Goal: Navigation & Orientation: Find specific page/section

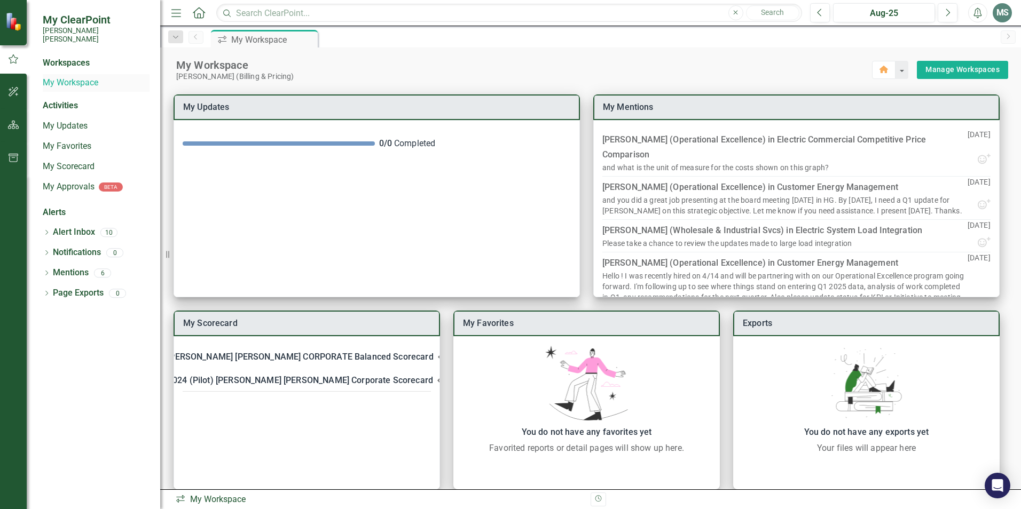
click at [67, 77] on link "My Workspace" at bounding box center [96, 83] width 107 height 12
click at [84, 77] on link "My Workspace" at bounding box center [96, 83] width 107 height 12
click at [74, 57] on div "Workspaces" at bounding box center [66, 63] width 47 height 12
click at [13, 89] on icon "button" at bounding box center [13, 92] width 11 height 9
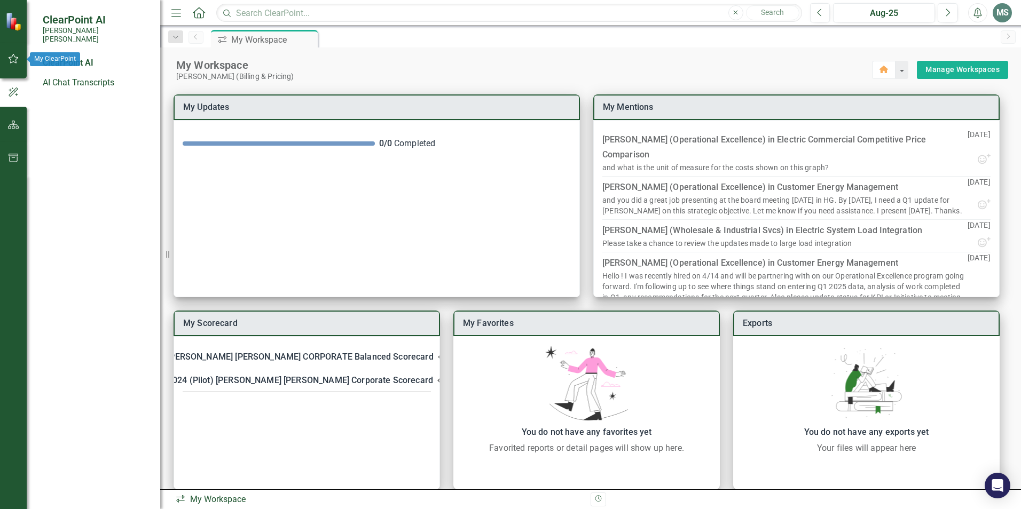
click at [14, 60] on icon "button" at bounding box center [13, 58] width 11 height 9
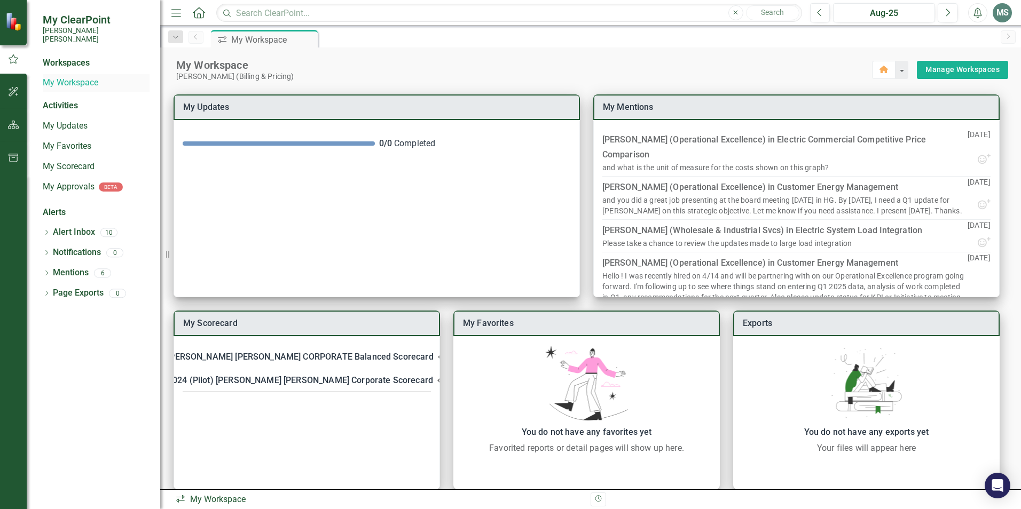
click at [77, 77] on link "My Workspace" at bounding box center [96, 83] width 107 height 12
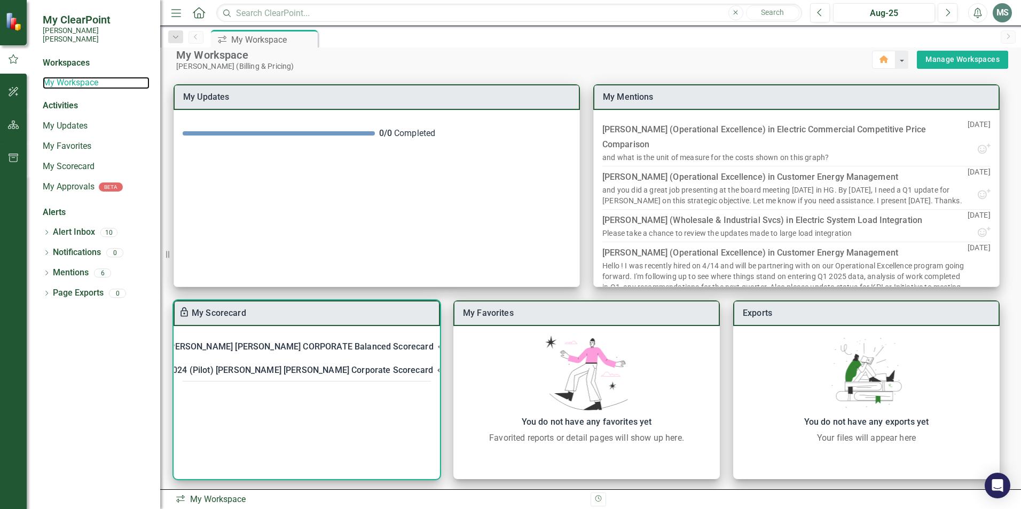
scroll to position [13, 0]
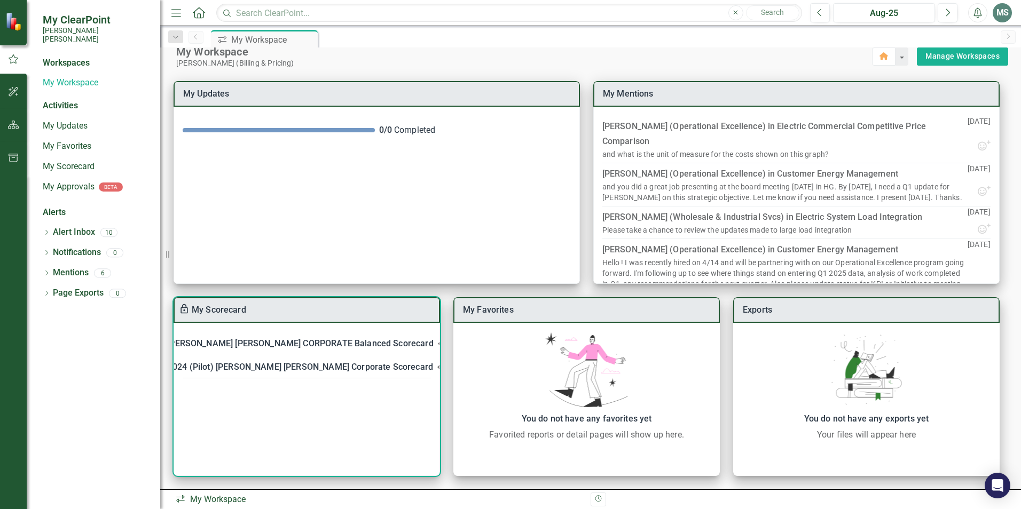
click at [433, 343] on icon at bounding box center [439, 343] width 13 height 13
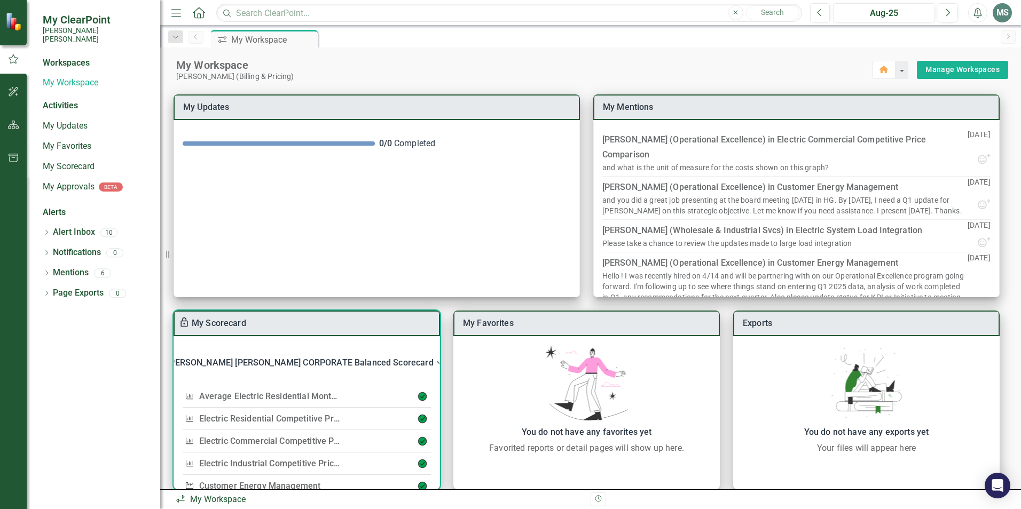
scroll to position [0, 0]
click at [433, 366] on icon at bounding box center [439, 363] width 13 height 13
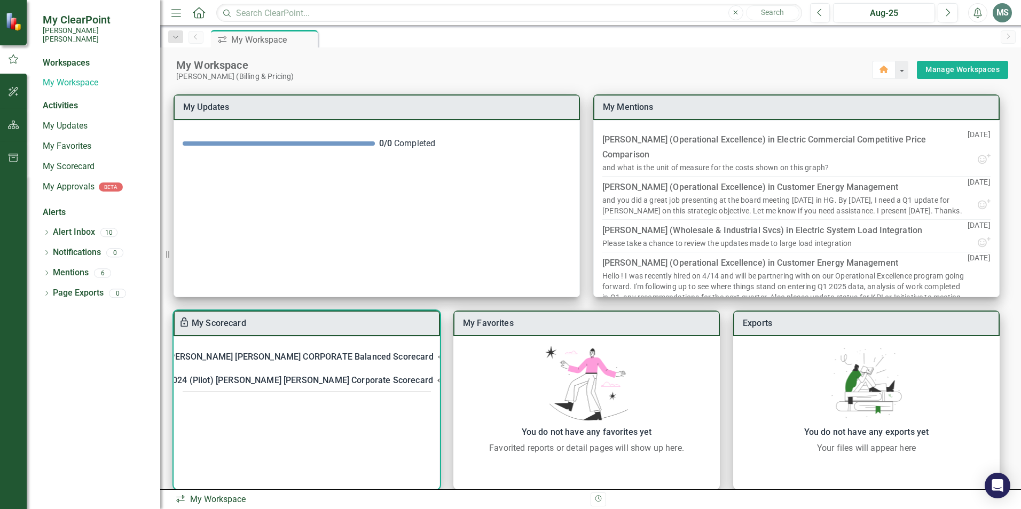
click at [277, 358] on div "[PERSON_NAME] [PERSON_NAME] CORPORATE Balanced Scorecard" at bounding box center [300, 357] width 266 height 15
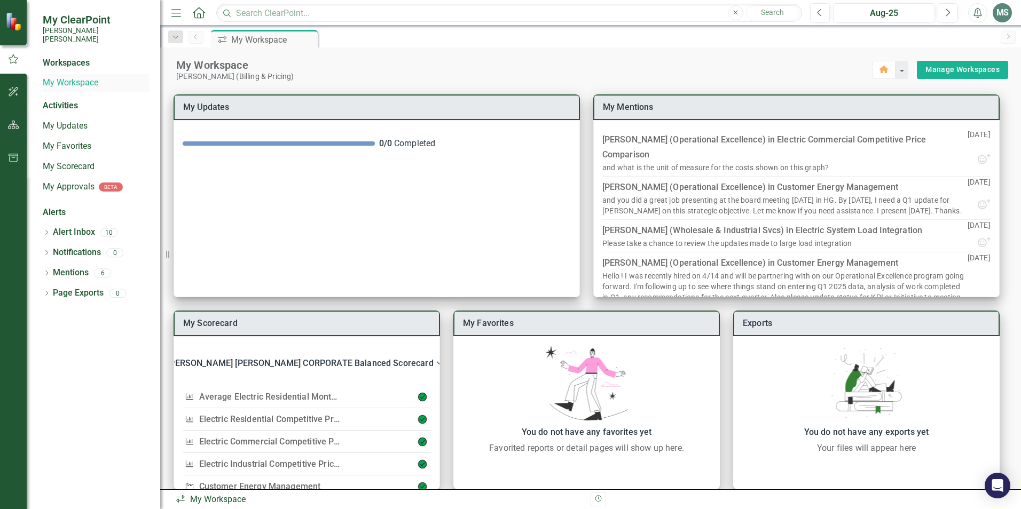
click at [67, 77] on link "My Workspace" at bounding box center [96, 83] width 107 height 12
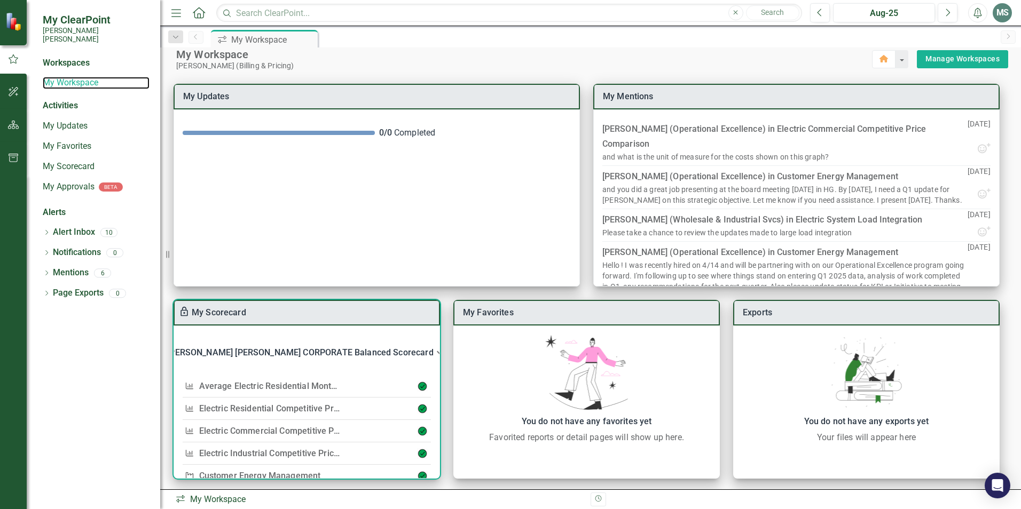
scroll to position [13, 0]
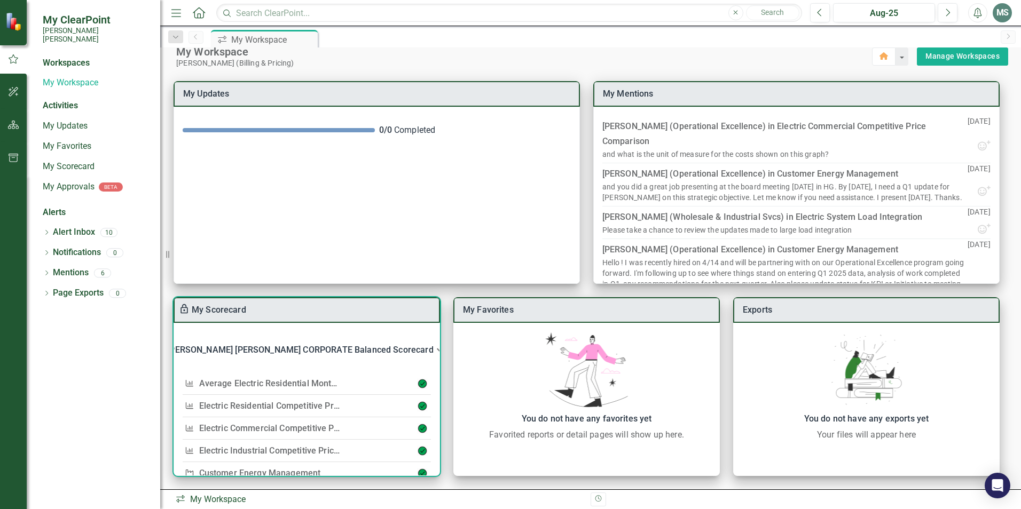
click at [290, 349] on div "[PERSON_NAME] [PERSON_NAME] CORPORATE Balanced Scorecard" at bounding box center [300, 350] width 266 height 15
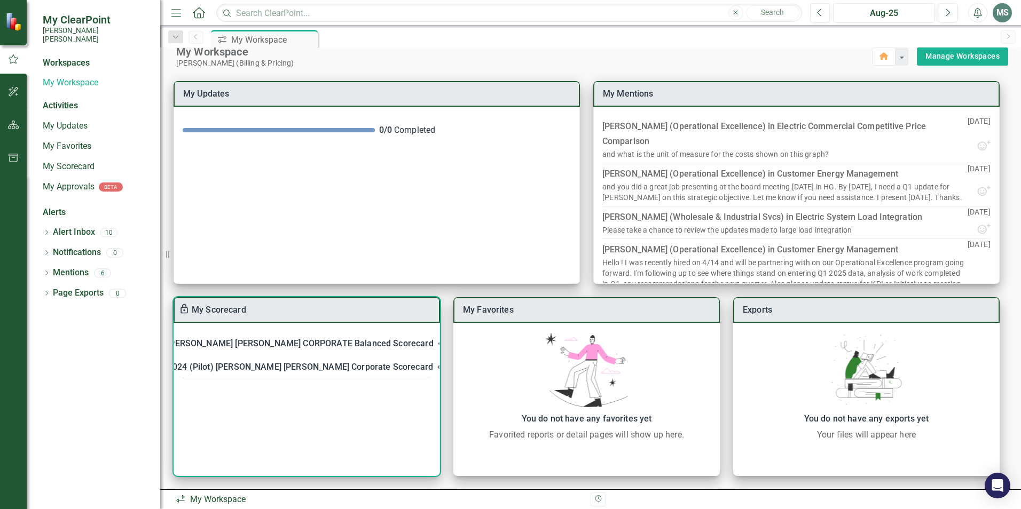
click at [290, 343] on div "[PERSON_NAME] [PERSON_NAME] CORPORATE Balanced Scorecard" at bounding box center [300, 343] width 266 height 15
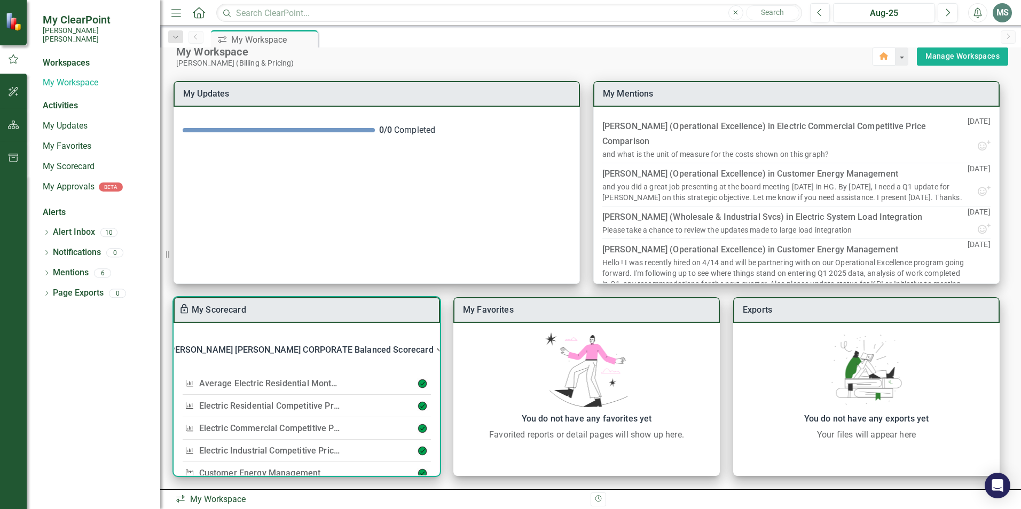
click at [281, 382] on link "Average Electric Residential Monthly Bill (Related to affordability)" at bounding box center [327, 383] width 257 height 10
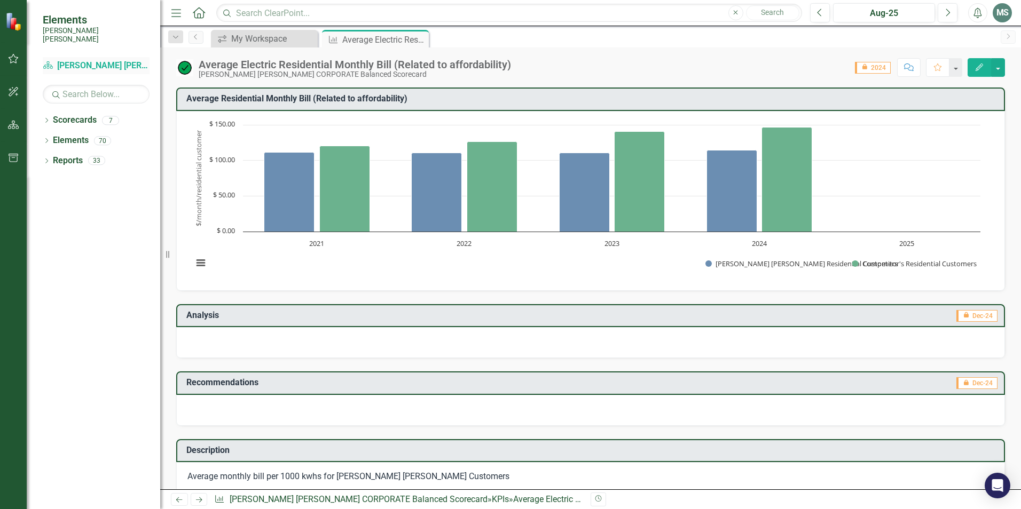
click at [84, 60] on link "Scorecard Santee [PERSON_NAME] CORPORATE Balanced Scorecard" at bounding box center [96, 66] width 107 height 12
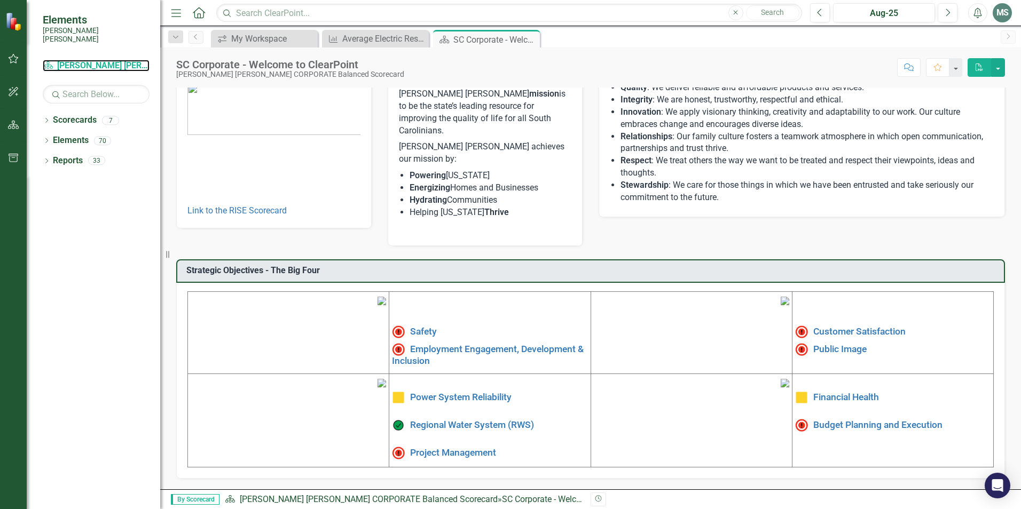
scroll to position [160, 0]
click at [780, 379] on img at bounding box center [784, 383] width 9 height 9
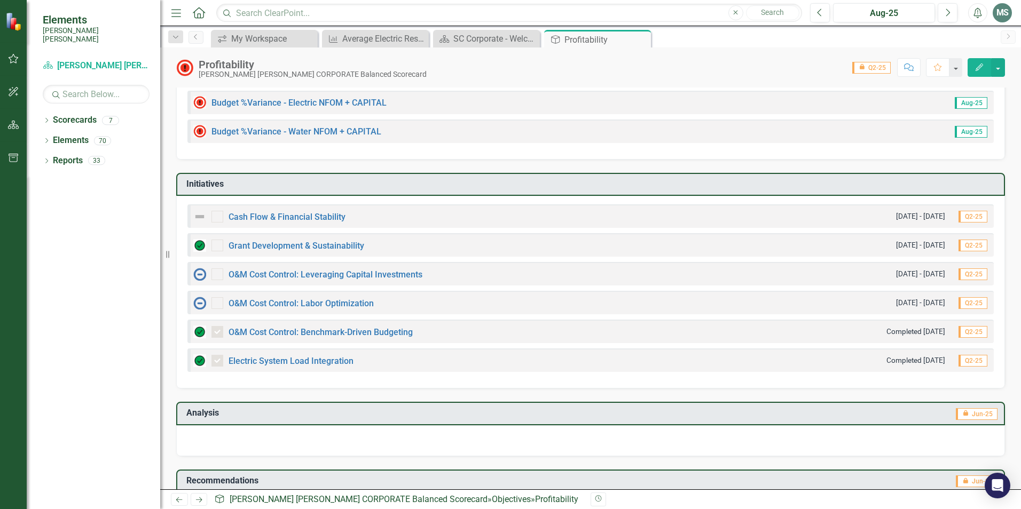
scroll to position [320, 0]
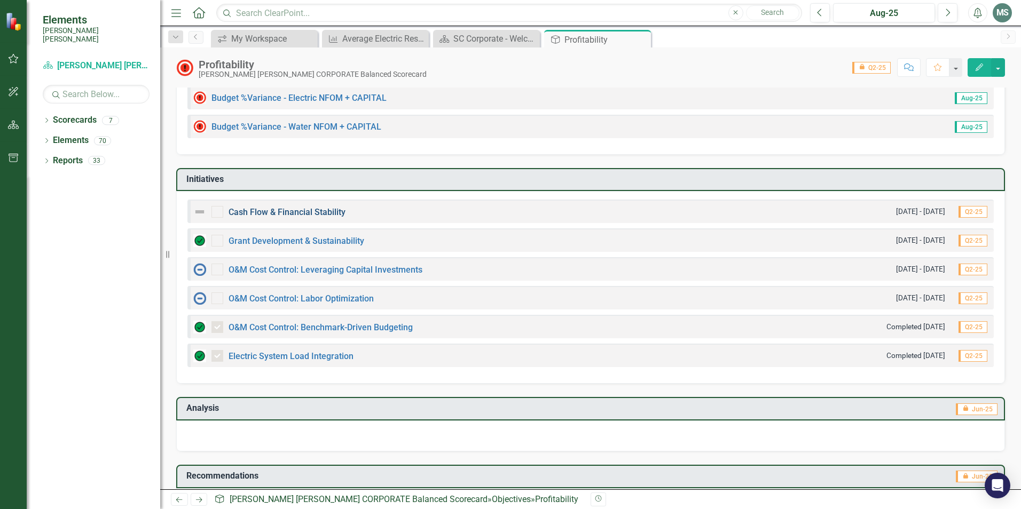
click at [289, 215] on link "Cash Flow & Financial Stability" at bounding box center [286, 212] width 117 height 10
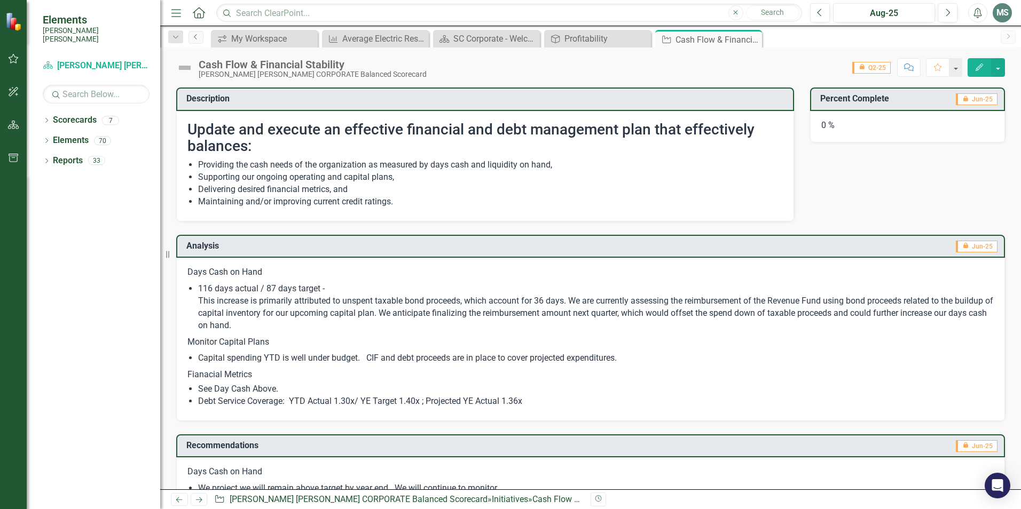
click at [195, 35] on icon "Previous" at bounding box center [196, 37] width 9 height 6
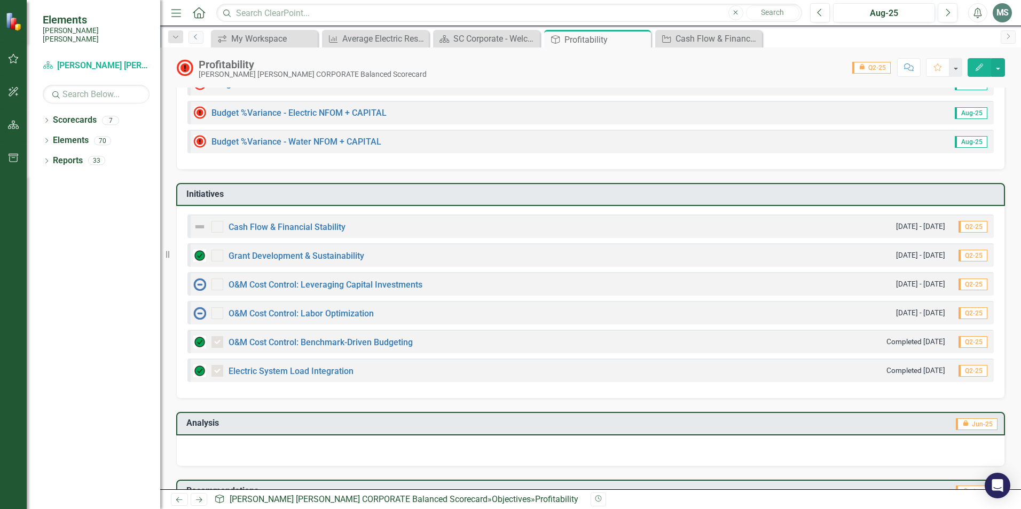
scroll to position [320, 0]
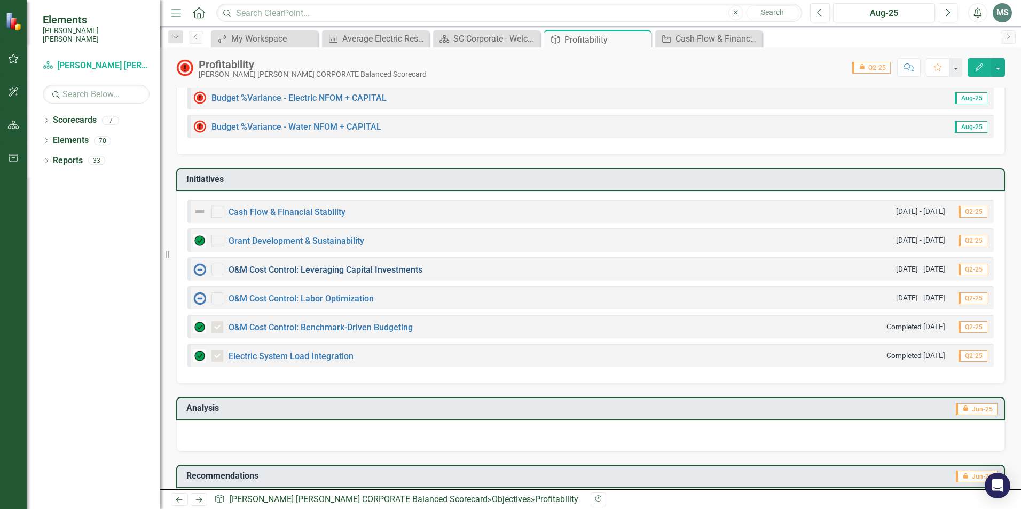
click at [272, 271] on link "O&M Cost Control: Leveraging Capital Investments" at bounding box center [325, 270] width 194 height 10
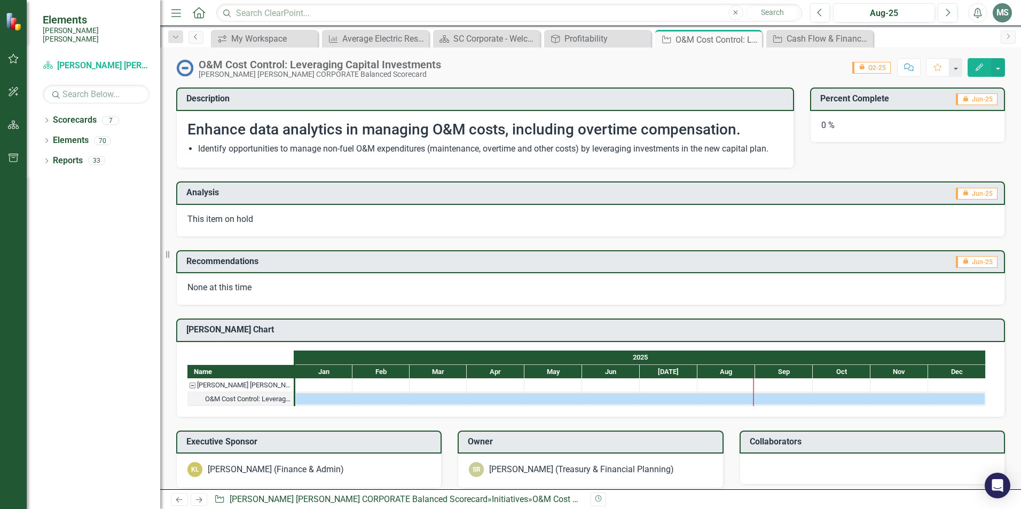
click at [194, 37] on icon "Previous" at bounding box center [196, 37] width 9 height 6
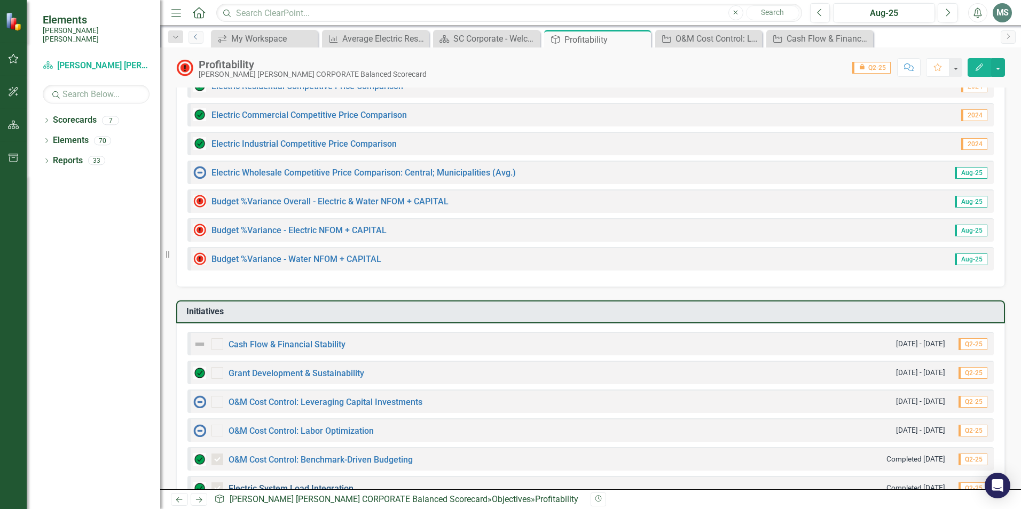
scroll to position [361, 0]
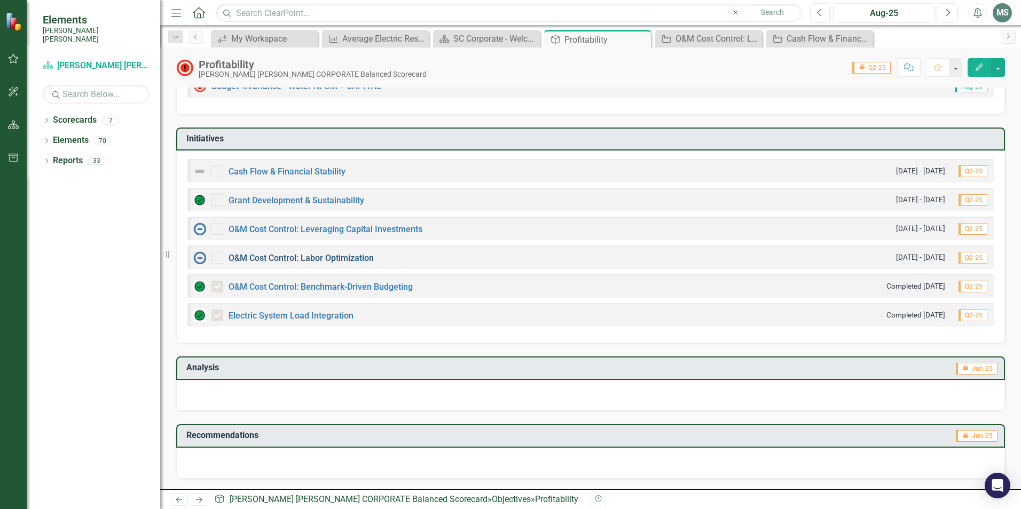
click at [334, 259] on link "O&M Cost Control: Labor Optimization" at bounding box center [300, 258] width 145 height 10
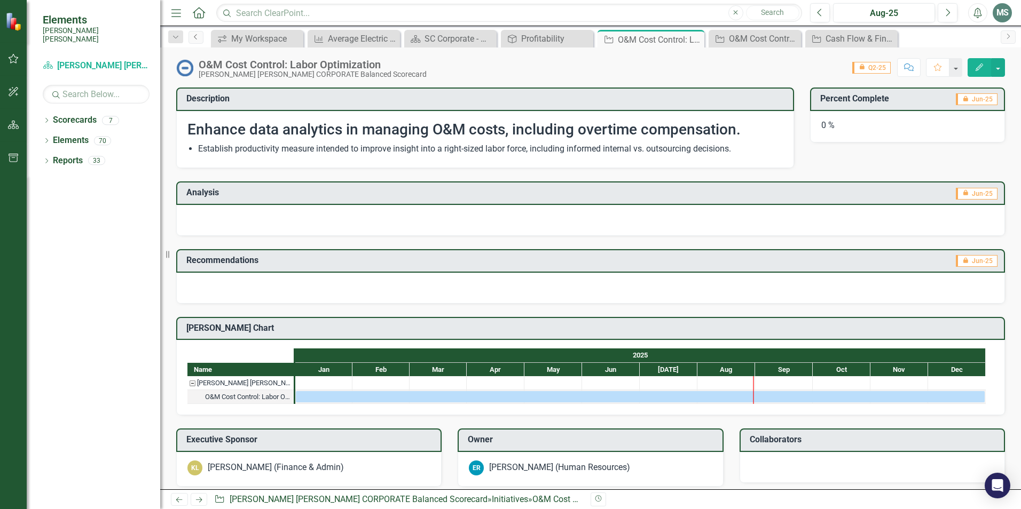
click at [196, 39] on icon "Previous" at bounding box center [196, 37] width 9 height 6
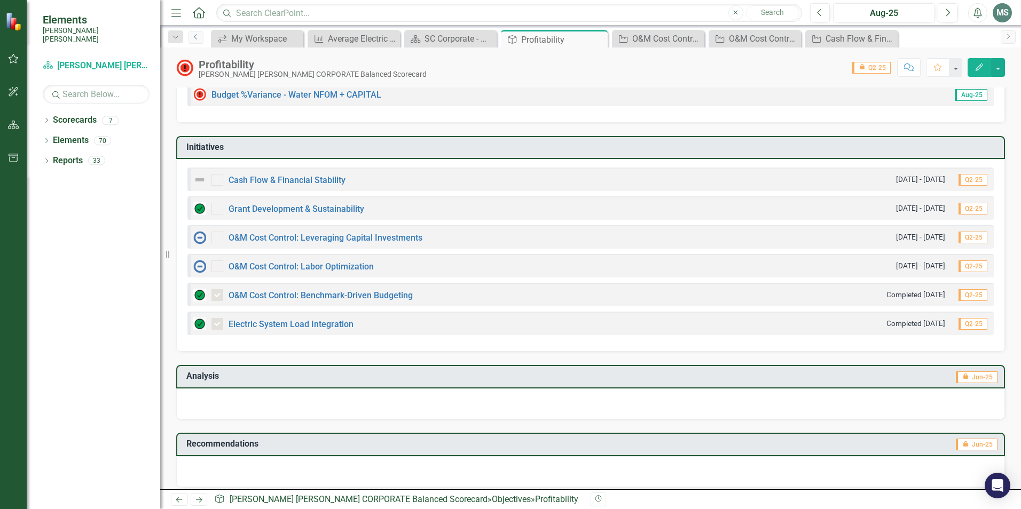
scroll to position [361, 0]
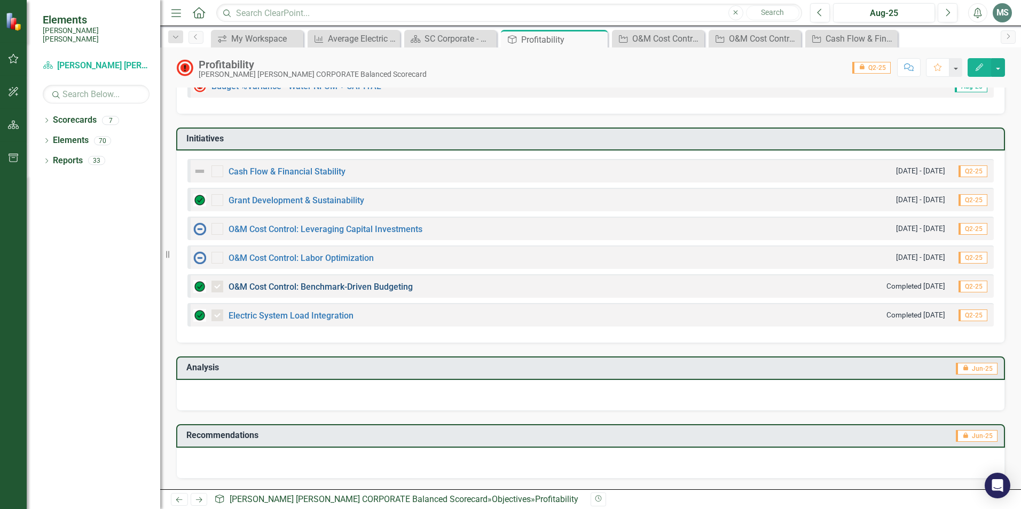
click at [367, 288] on link "O&M Cost Control: Benchmark-Driven Budgeting" at bounding box center [320, 287] width 184 height 10
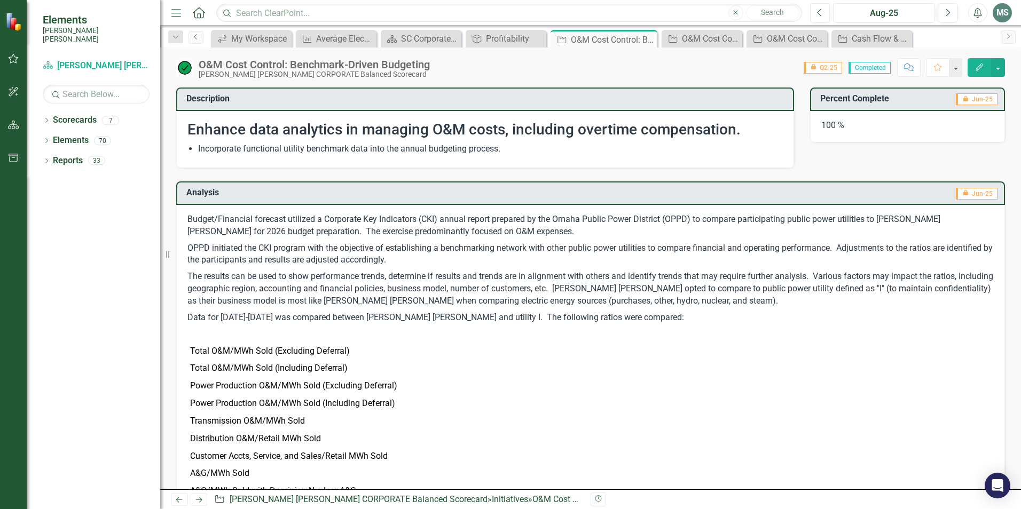
click at [195, 35] on icon "Previous" at bounding box center [196, 37] width 9 height 6
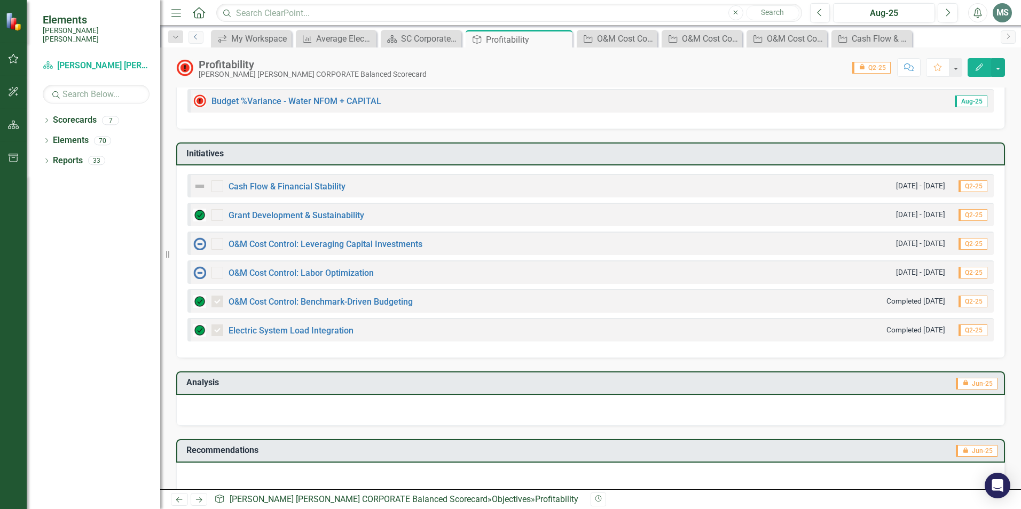
scroll to position [361, 0]
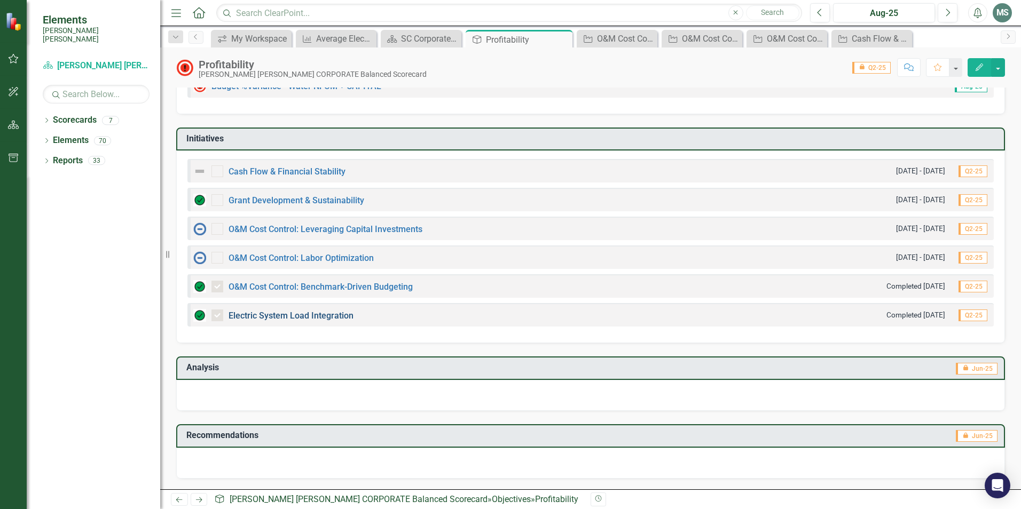
click at [297, 314] on link "Electric System Load Integration" at bounding box center [290, 316] width 125 height 10
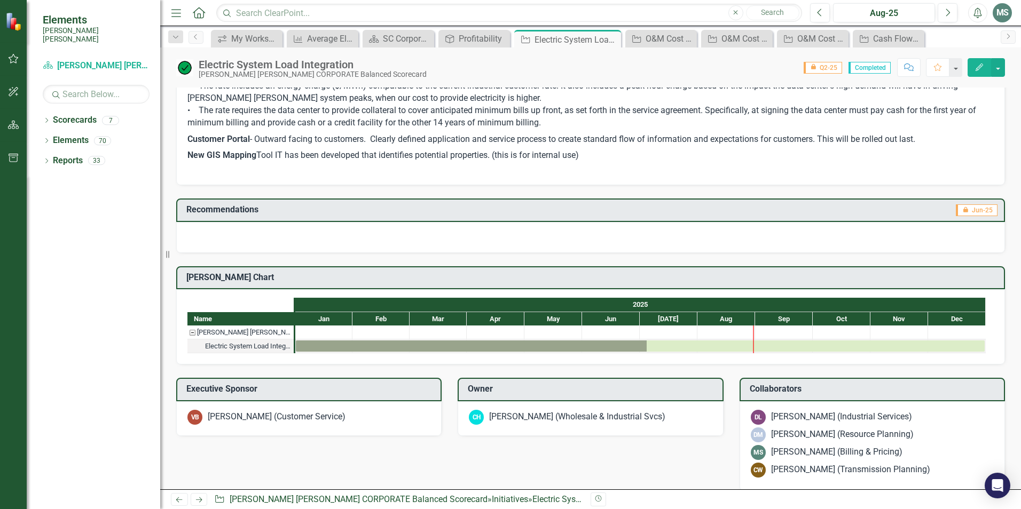
scroll to position [480, 0]
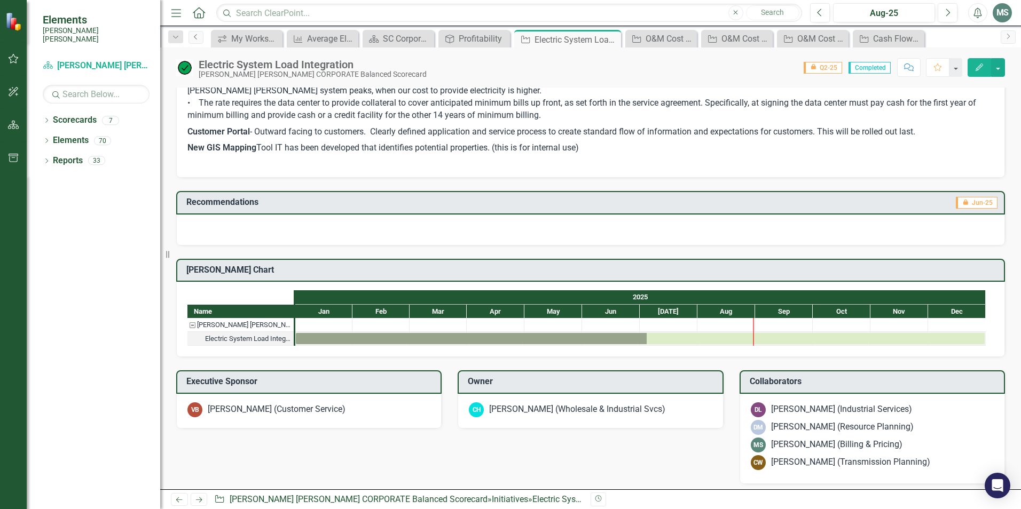
click at [197, 39] on icon "Previous" at bounding box center [196, 37] width 9 height 6
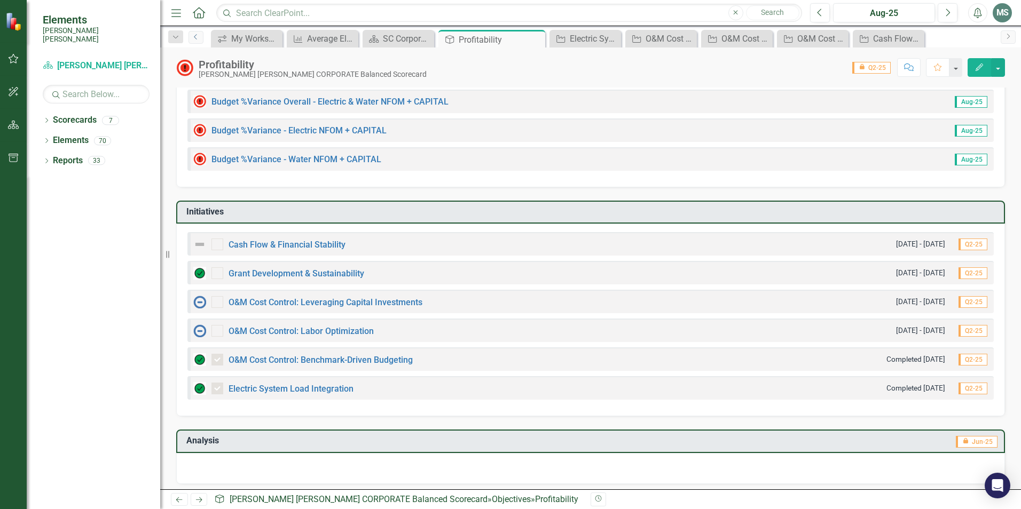
scroll to position [254, 0]
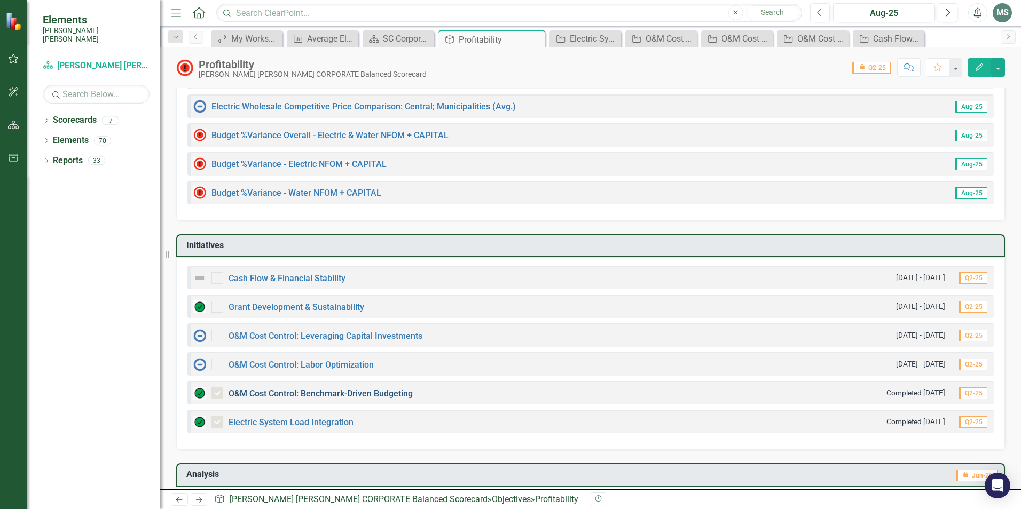
click at [372, 391] on link "O&M Cost Control: Benchmark-Driven Budgeting" at bounding box center [320, 394] width 184 height 10
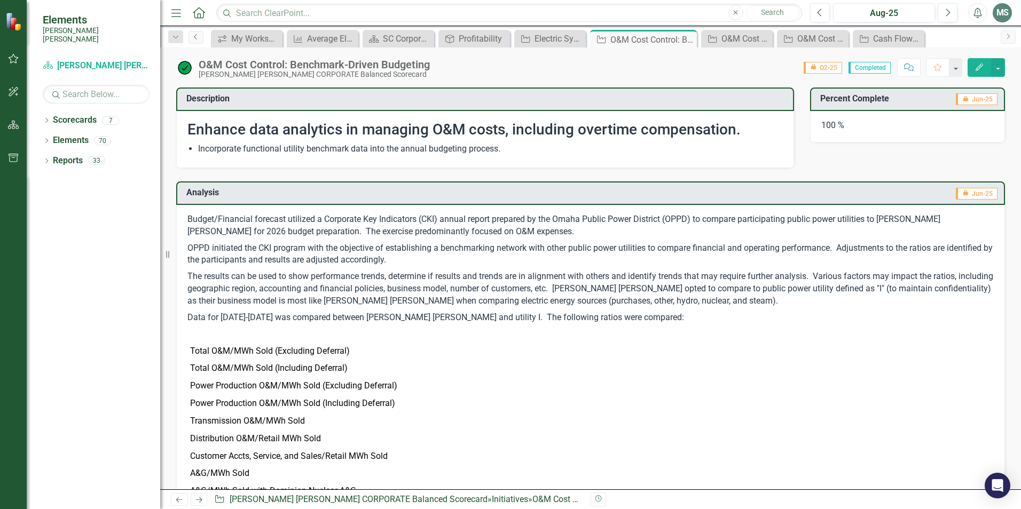
click at [192, 36] on icon "Previous" at bounding box center [196, 37] width 9 height 6
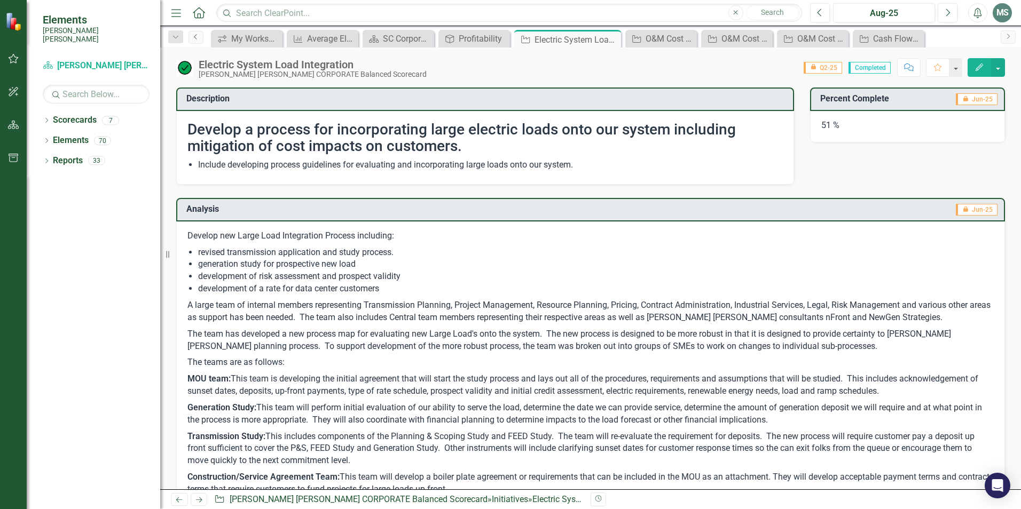
click at [196, 34] on icon "Previous" at bounding box center [196, 37] width 9 height 6
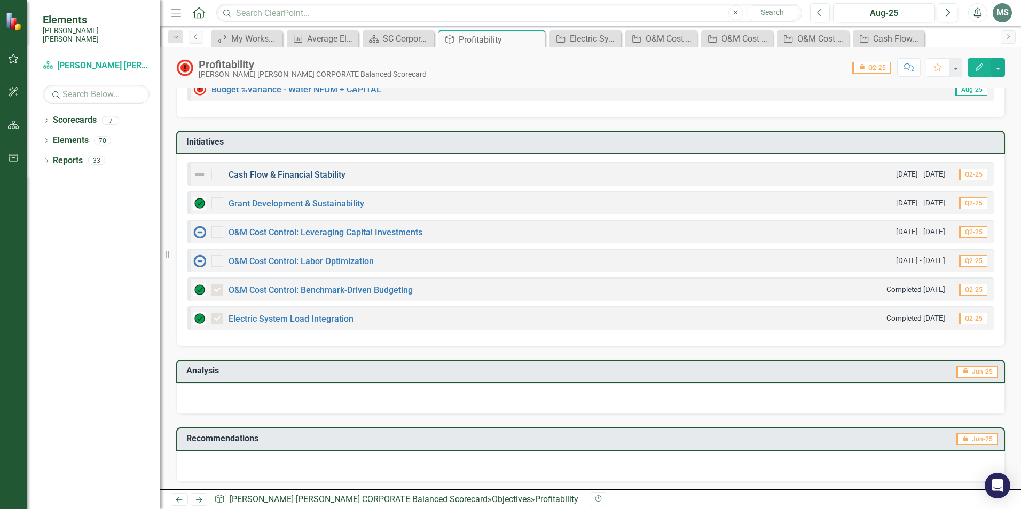
scroll to position [361, 0]
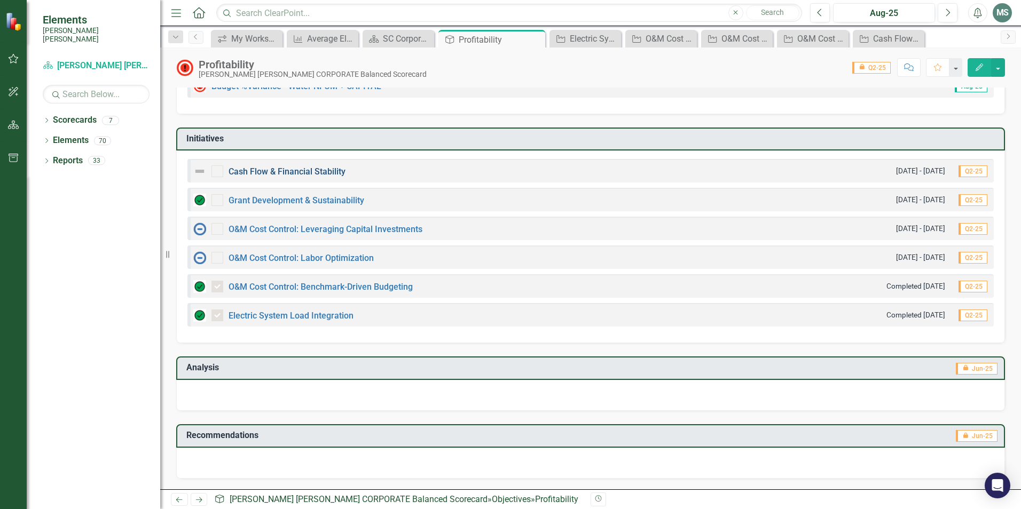
click at [259, 173] on link "Cash Flow & Financial Stability" at bounding box center [286, 172] width 117 height 10
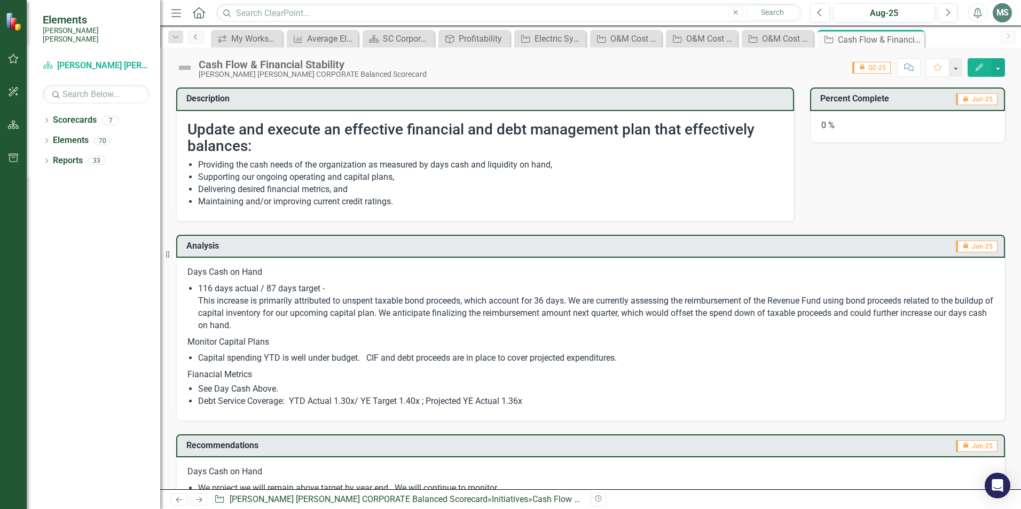
click at [195, 35] on icon "Previous" at bounding box center [196, 37] width 9 height 6
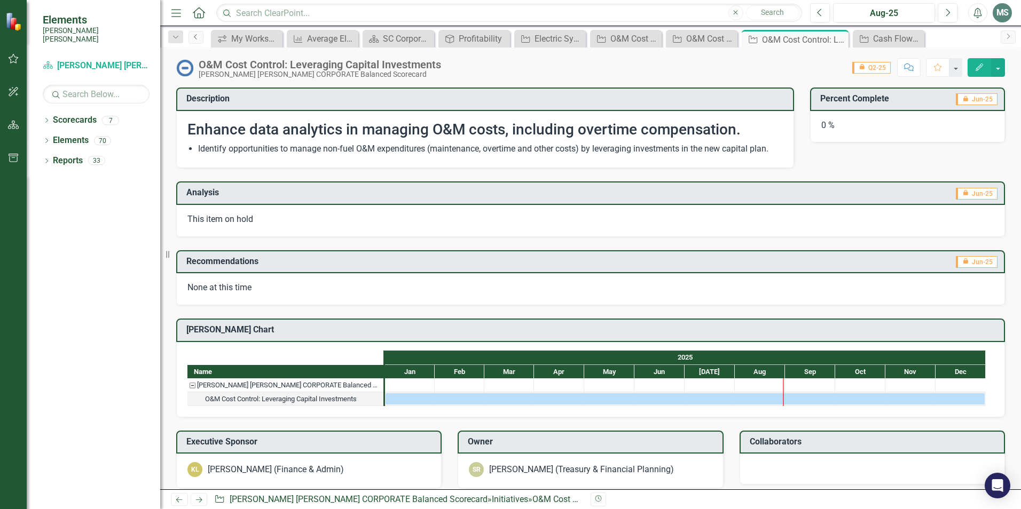
click at [192, 33] on link "Previous" at bounding box center [195, 37] width 15 height 13
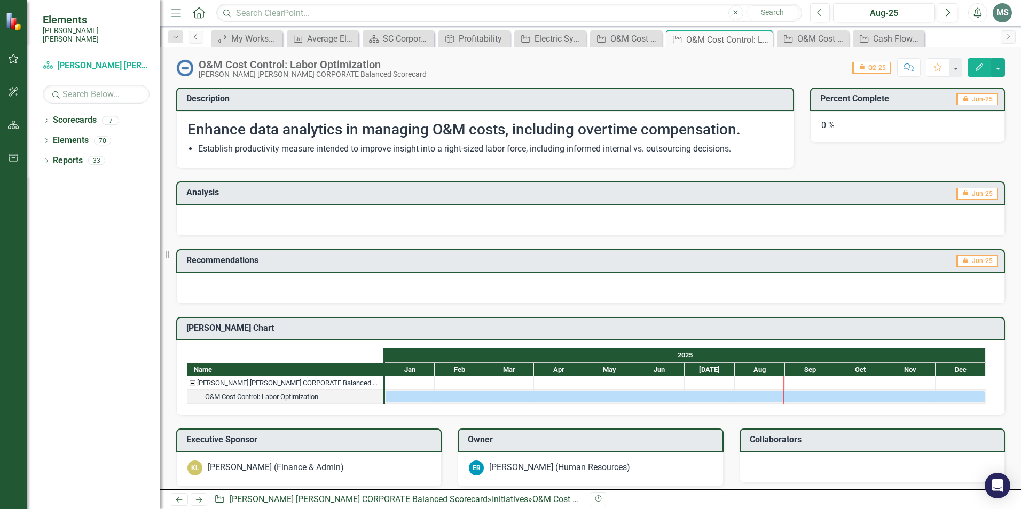
click at [195, 35] on icon "Previous" at bounding box center [196, 37] width 9 height 6
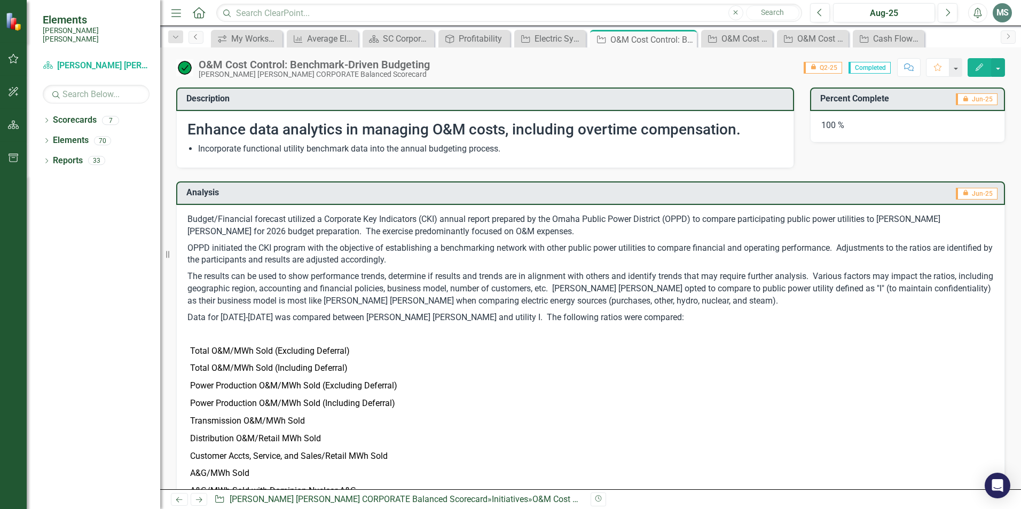
click at [195, 35] on icon "Previous" at bounding box center [196, 37] width 9 height 6
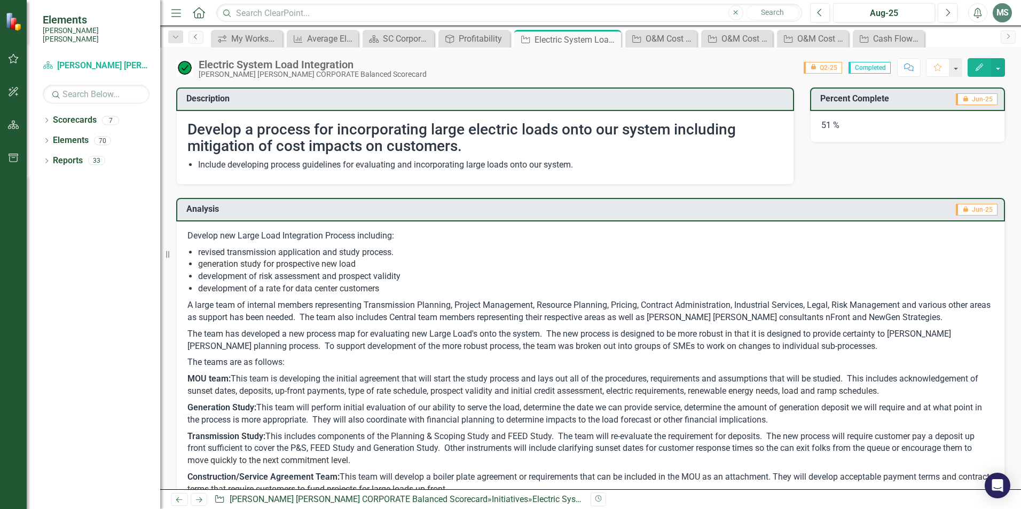
click at [195, 35] on icon "Previous" at bounding box center [196, 37] width 9 height 6
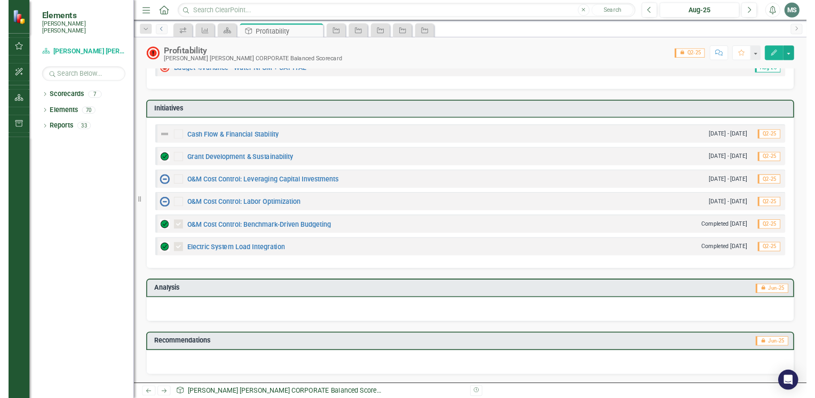
scroll to position [369, 0]
